Goal: Transaction & Acquisition: Download file/media

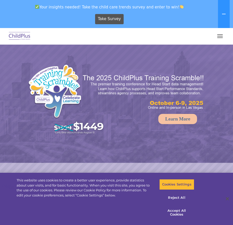
select select "MEDIUM"
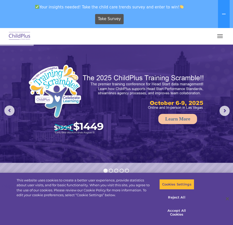
click at [221, 35] on button "button" at bounding box center [219, 36] width 11 height 8
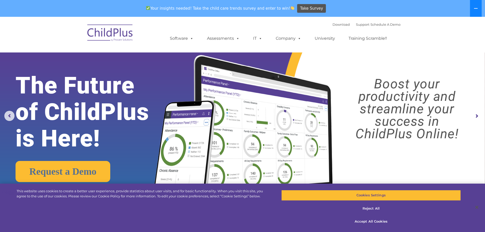
click at [232, 3] on button at bounding box center [476, 8] width 12 height 17
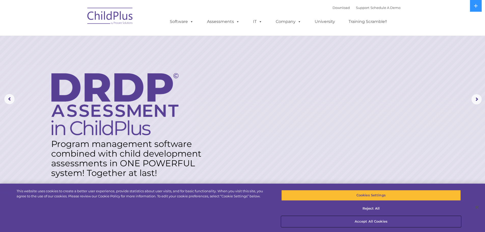
click at [232, 222] on button "Accept All Cookies" at bounding box center [370, 221] width 179 height 11
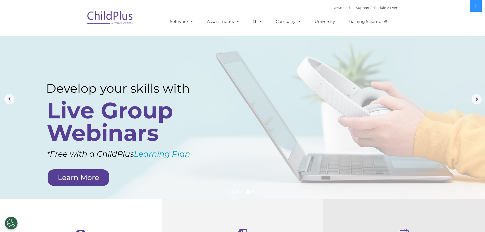
click at [166, 10] on div "Download Support | Schedule A Demo  MENU MENU Software ChildPlus: The original…" at bounding box center [280, 18] width 241 height 28
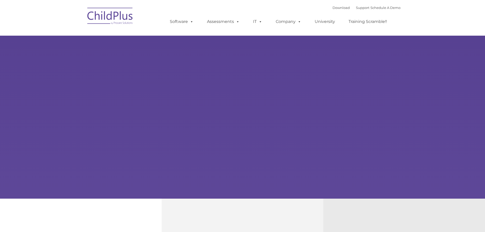
type input ""
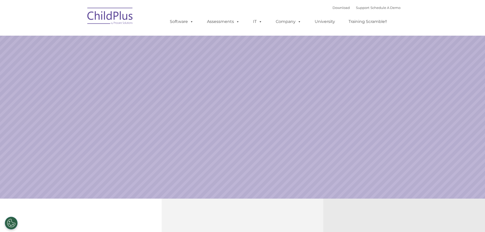
select select "MEDIUM"
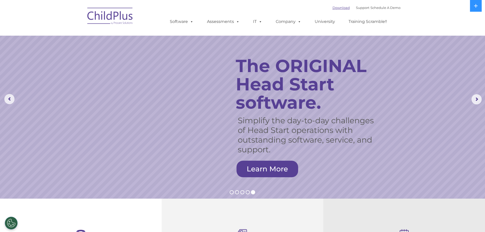
click at [338, 7] on link "Download" at bounding box center [340, 8] width 17 height 4
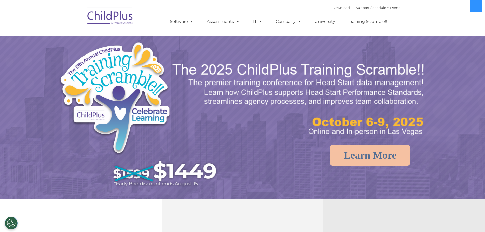
select select "MEDIUM"
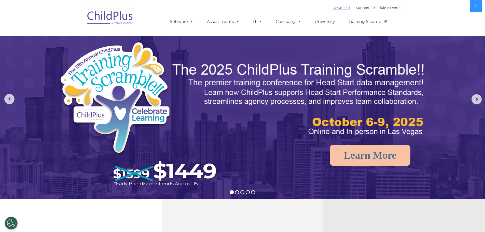
click at [337, 8] on link "Download" at bounding box center [340, 8] width 17 height 4
